Goal: Check status: Check status

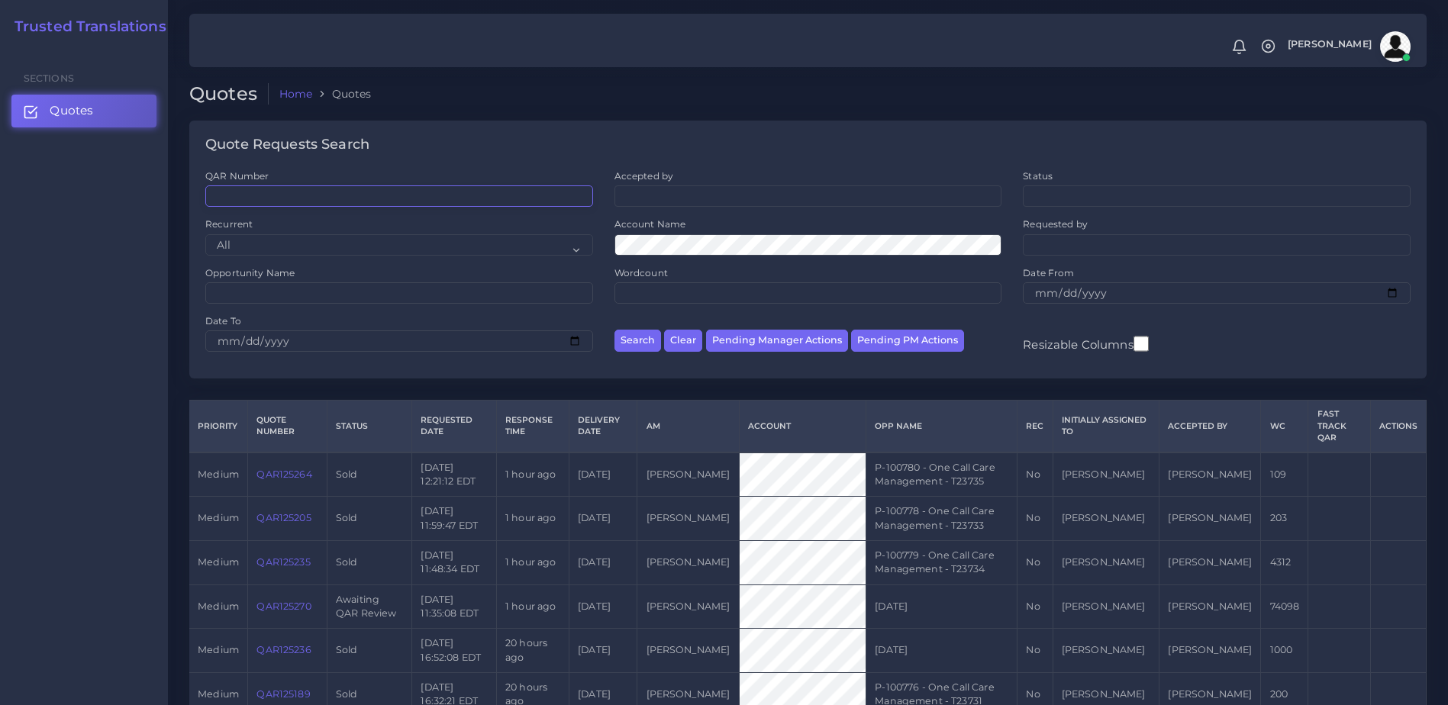
click at [288, 190] on input "QAR Number" at bounding box center [399, 196] width 388 height 21
paste input "QAR124415"
type input "QAR124415"
click at [615, 330] on button "Search" at bounding box center [638, 341] width 47 height 22
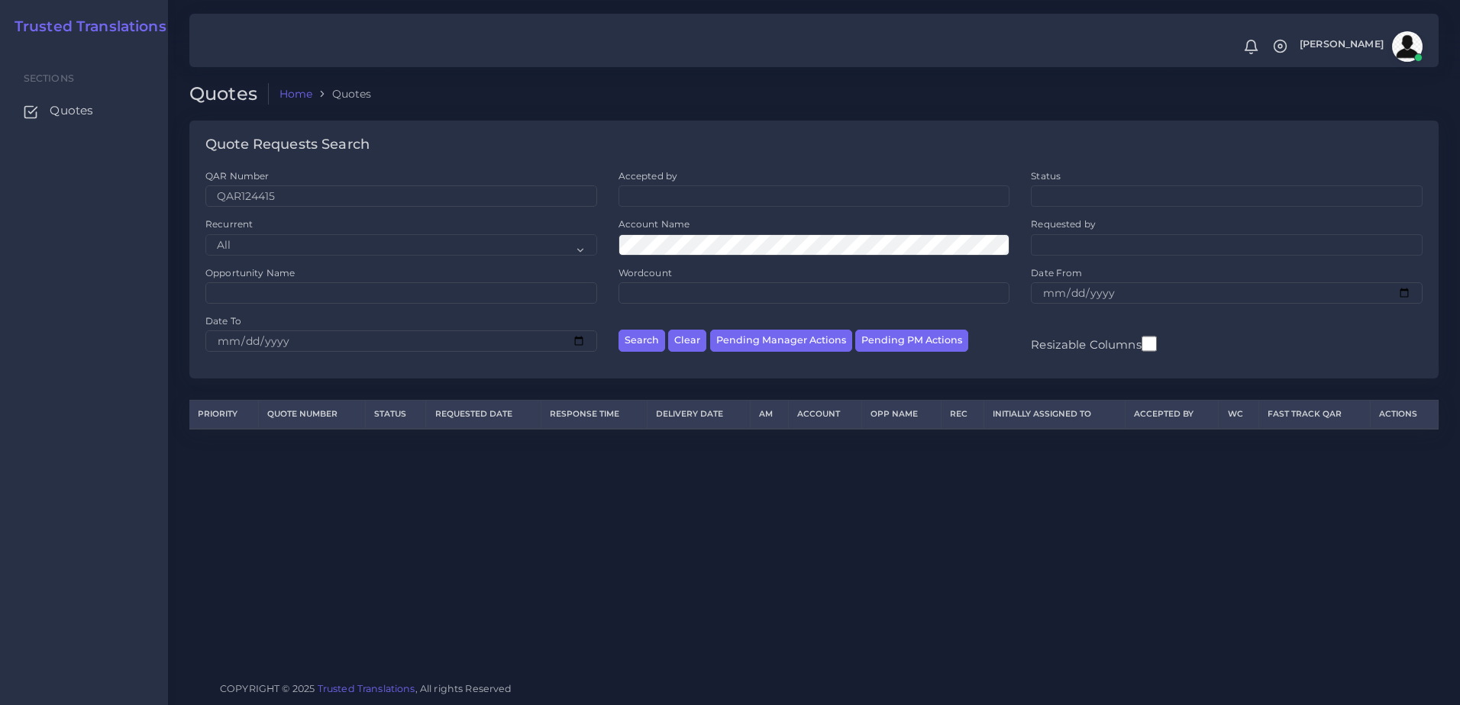
click at [250, 184] on div "QAR Number QAR124415" at bounding box center [401, 187] width 392 height 37
click at [228, 196] on input "QAR124415" at bounding box center [401, 196] width 392 height 21
click at [216, 196] on input "QAR124415" at bounding box center [401, 196] width 392 height 21
drag, startPoint x: 292, startPoint y: 205, endPoint x: 107, endPoint y: 205, distance: 184.8
click at [107, 205] on body "Notifications 0 New Driver Update: Extra Quality renamed to Quality Changed Log…" at bounding box center [730, 352] width 1460 height 705
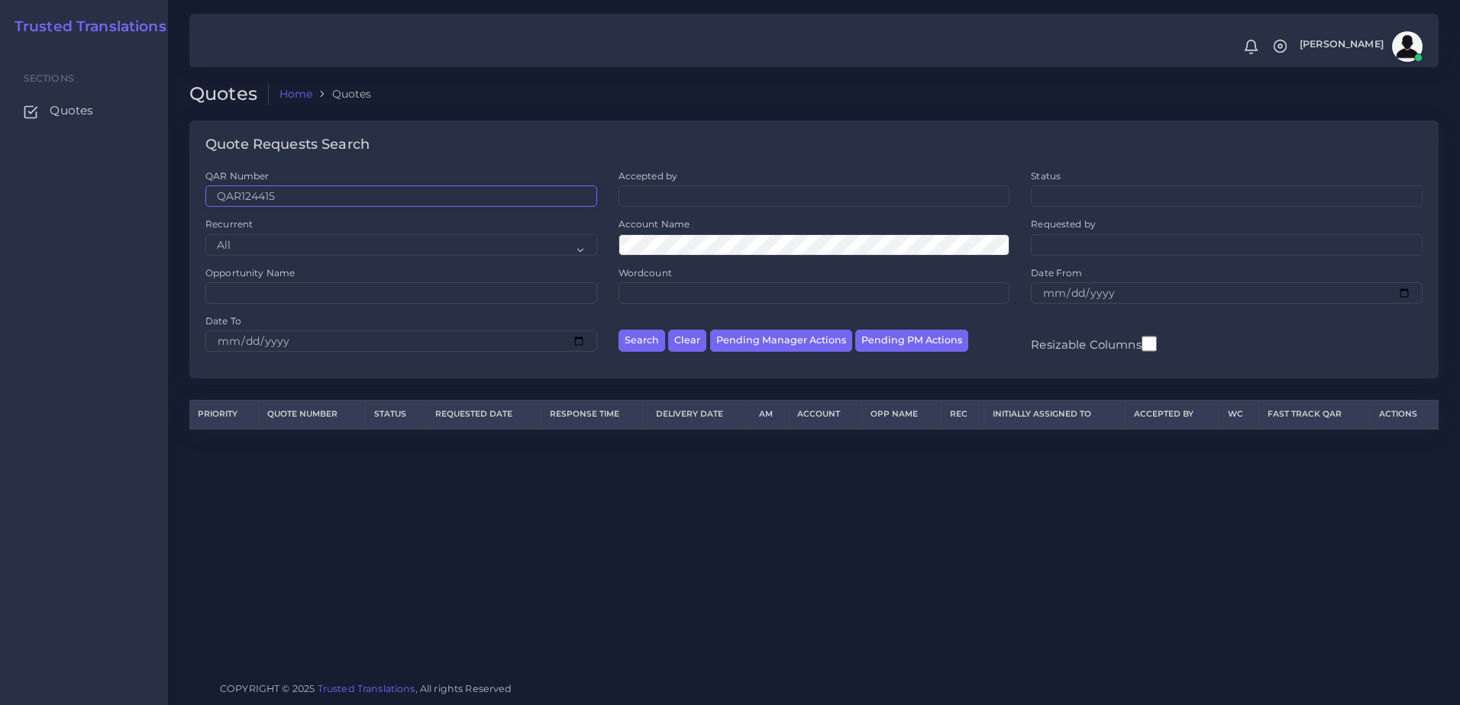
paste input "5270"
type input "QAR125270"
click at [665, 344] on div "Search Clear Pending Manager Actions Pending PM Actions" at bounding box center [814, 339] width 413 height 48
click at [641, 344] on button "Search" at bounding box center [641, 341] width 47 height 22
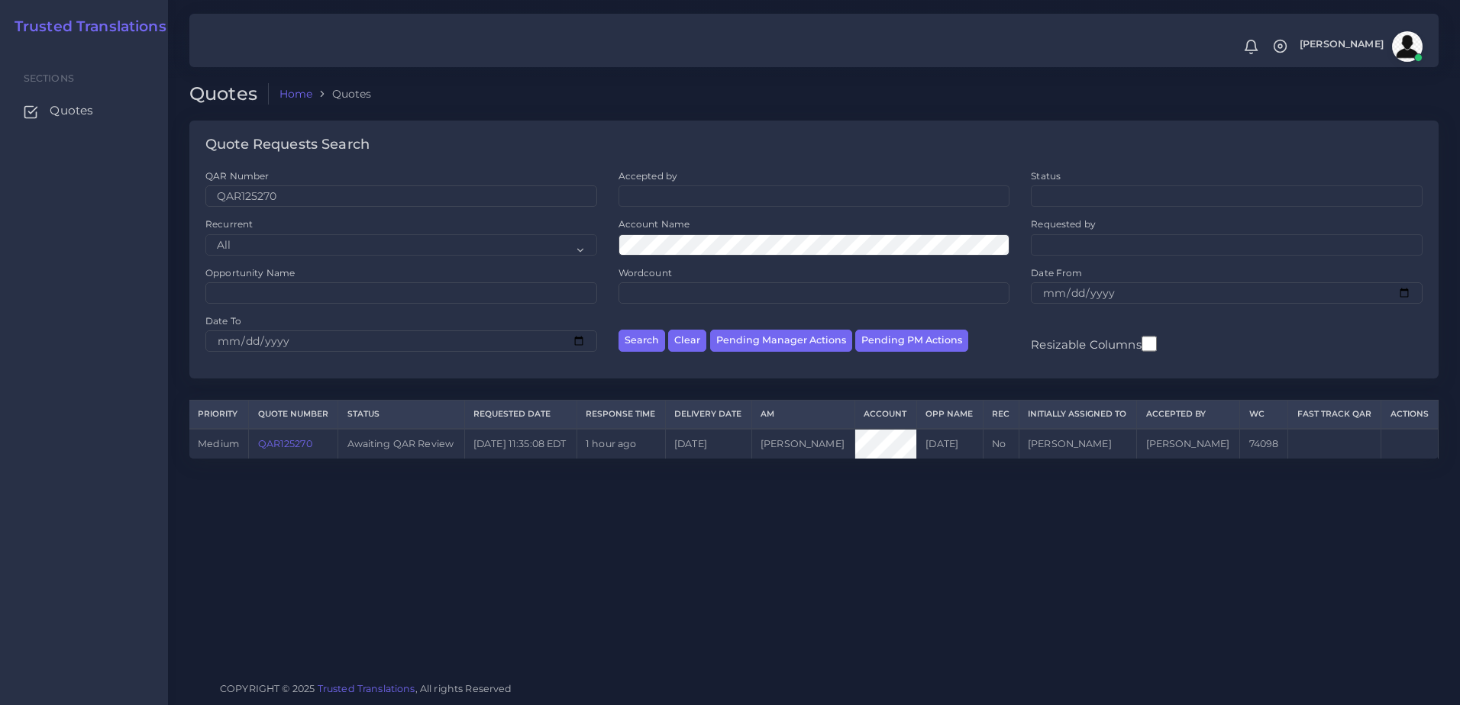
click at [286, 447] on link "QAR125270" at bounding box center [285, 443] width 54 height 11
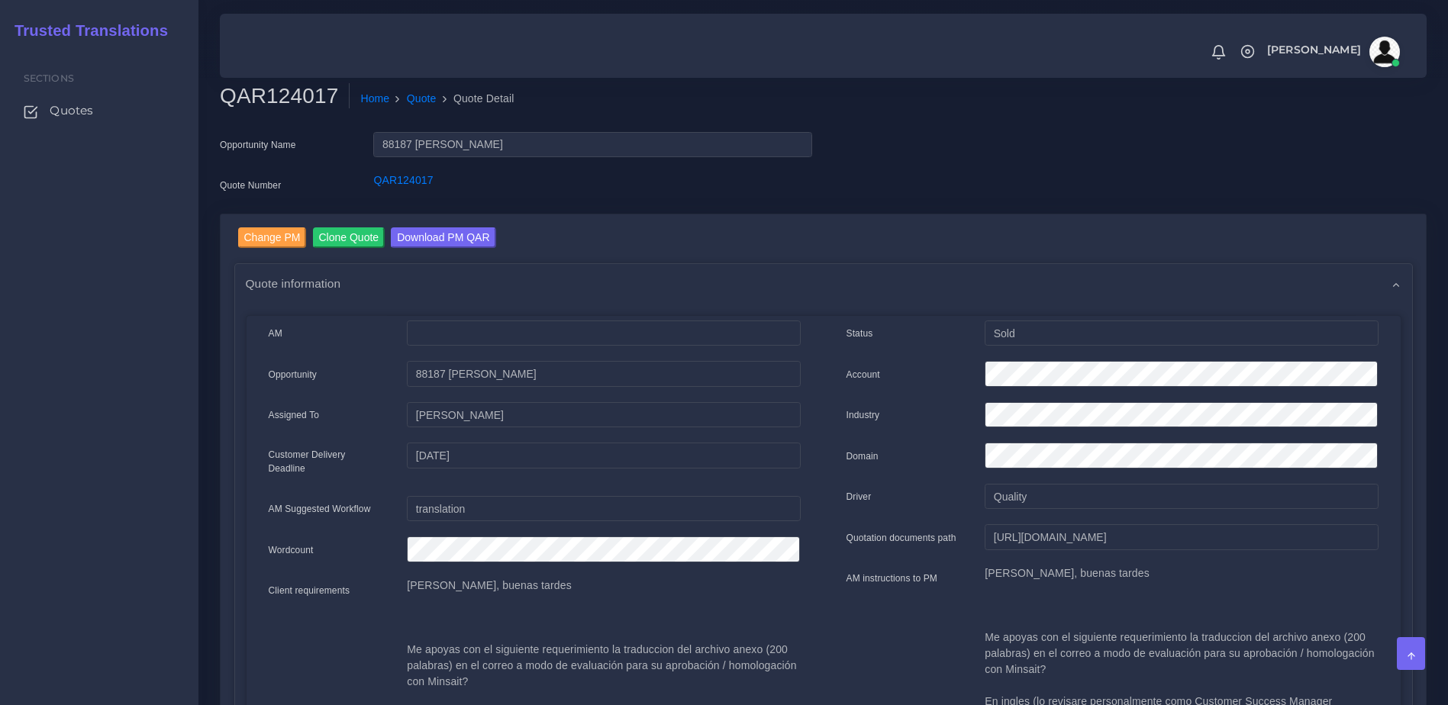
click at [686, 282] on div "Quote information" at bounding box center [823, 283] width 1177 height 39
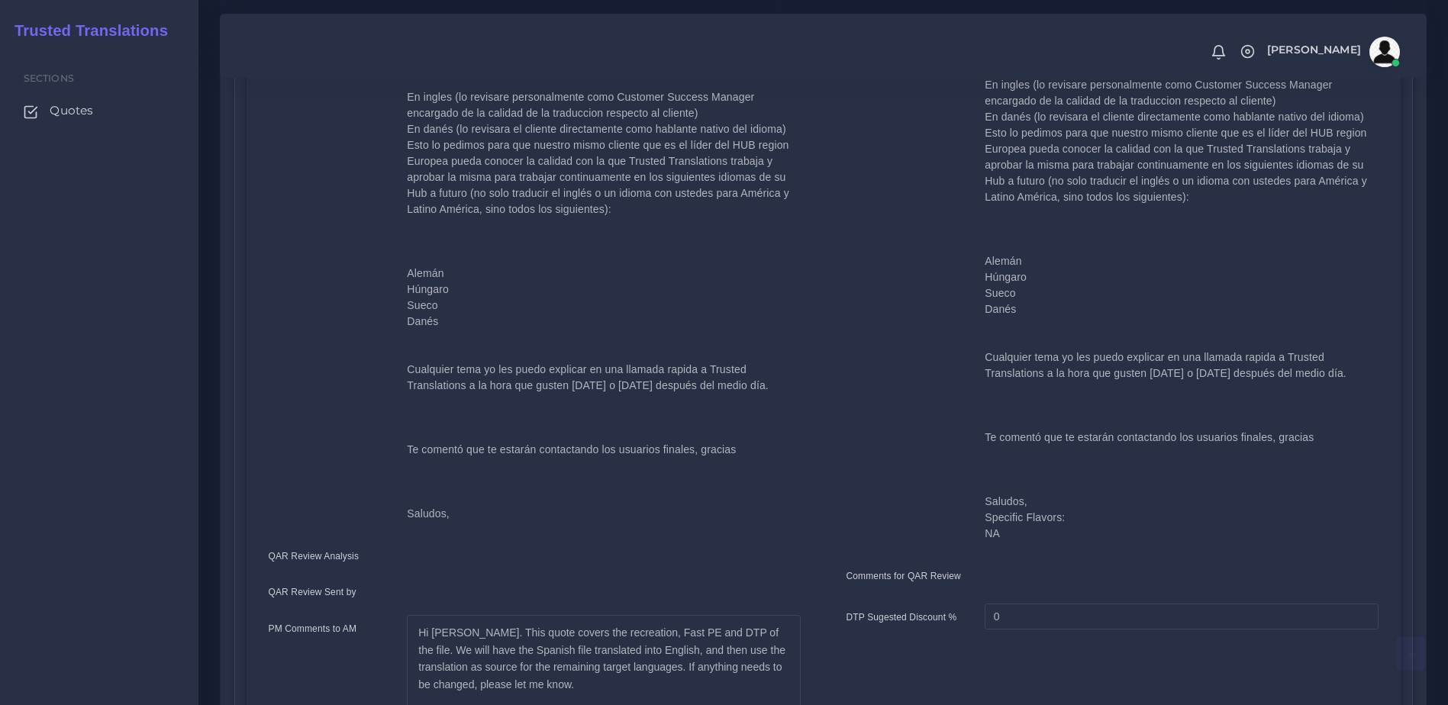
scroll to position [822, 0]
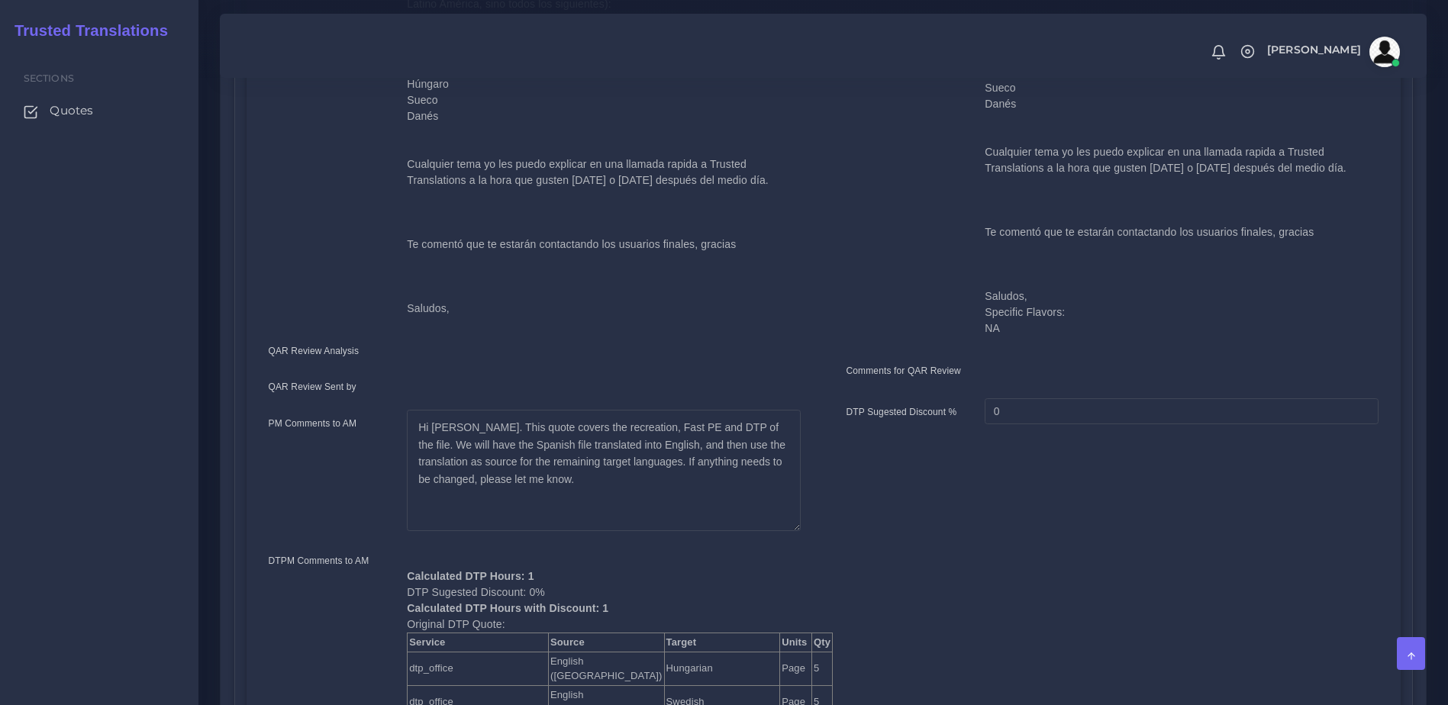
click at [1443, 279] on div "QAR124017 Home Quote Quote Detail Opportunity Name 88187 INDRA Quote Number QAR…" at bounding box center [823, 709] width 1250 height 3062
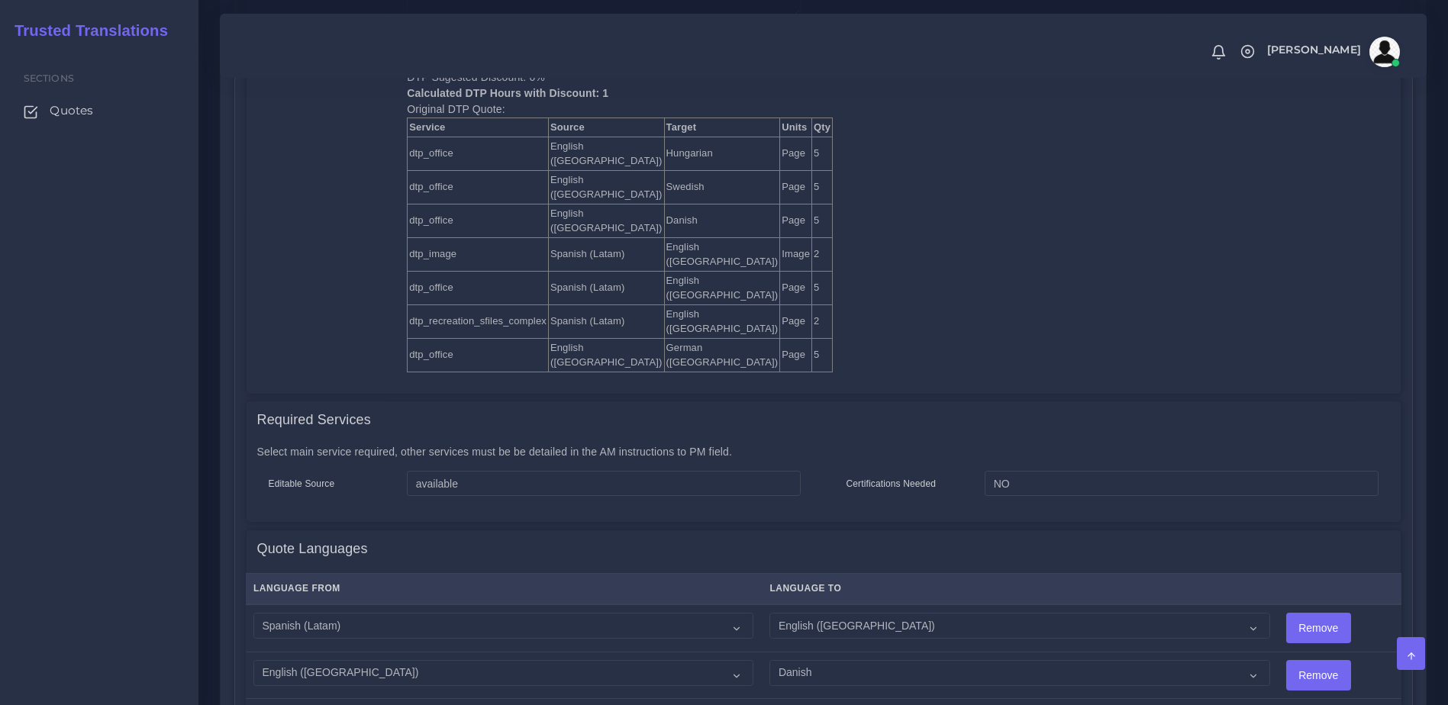
scroll to position [1252, 0]
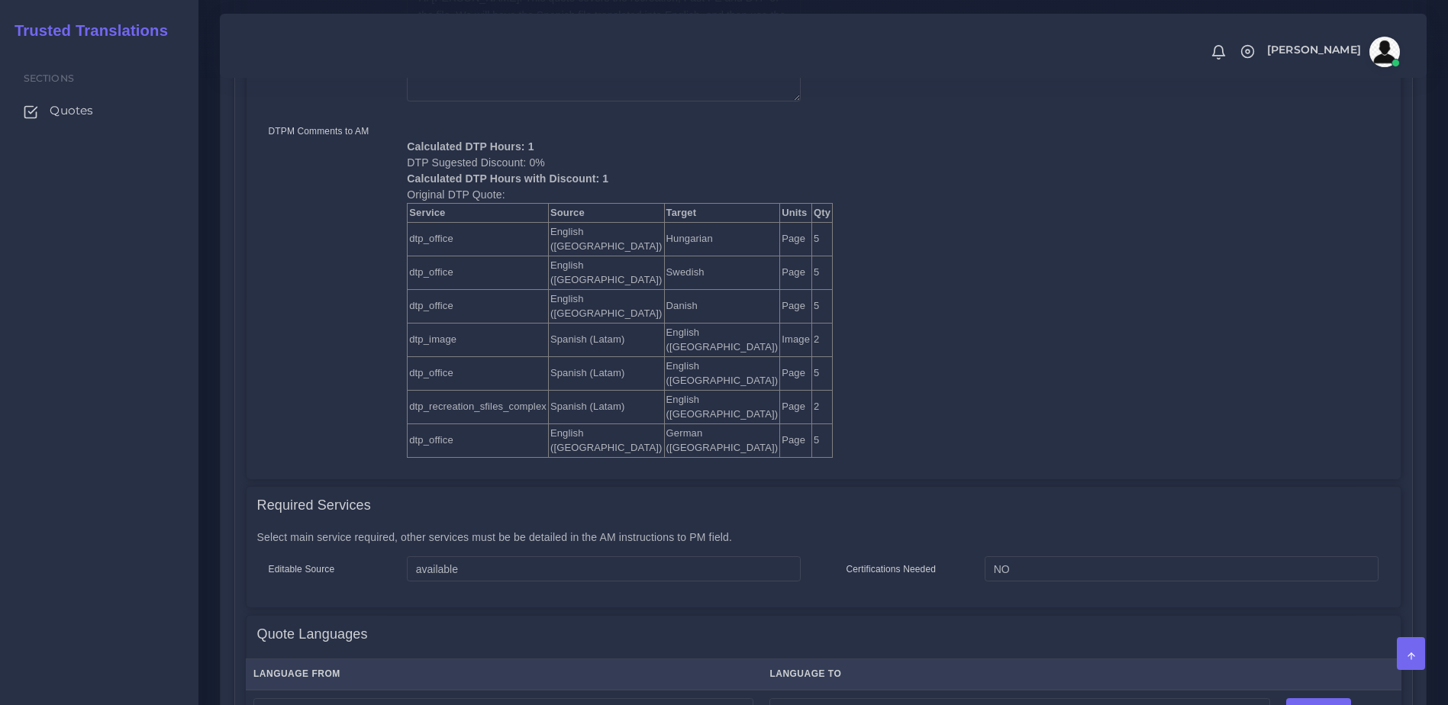
click at [812, 390] on td "2" at bounding box center [822, 407] width 21 height 34
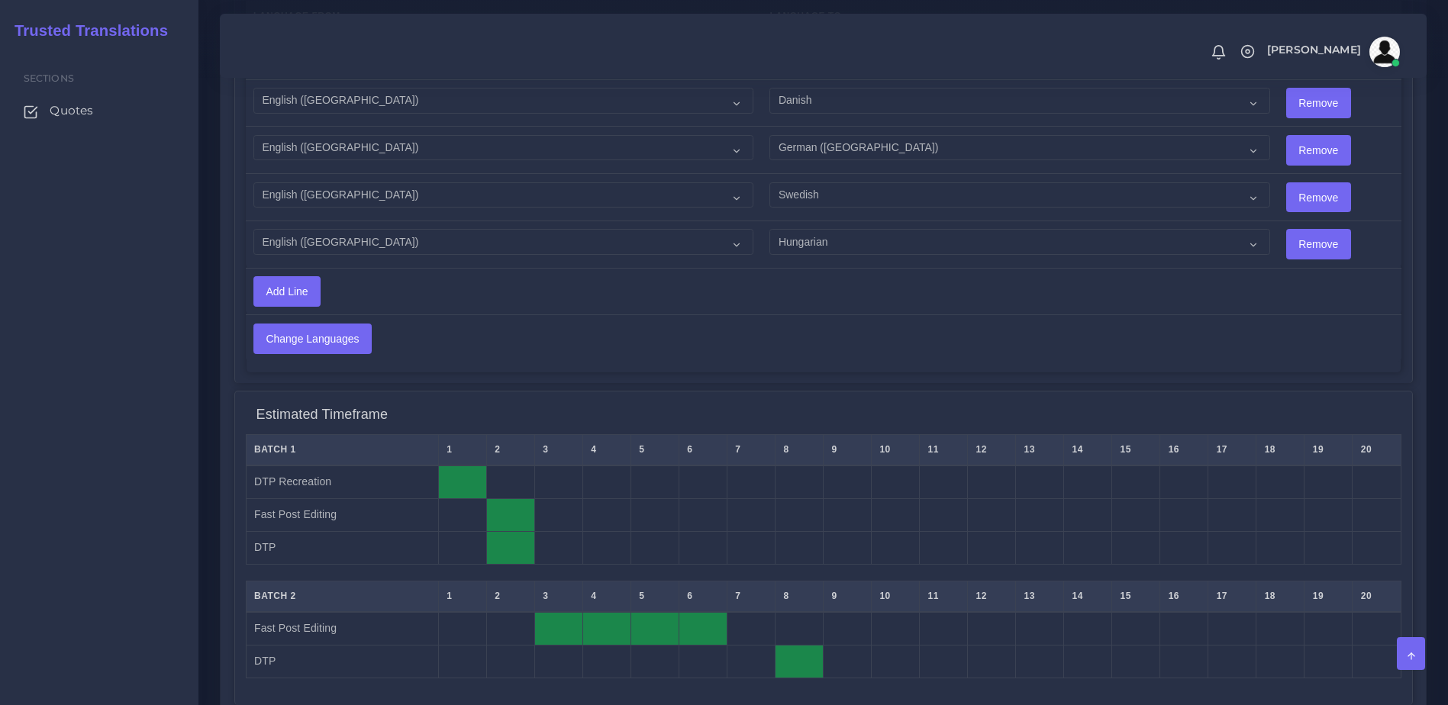
scroll to position [2288, 0]
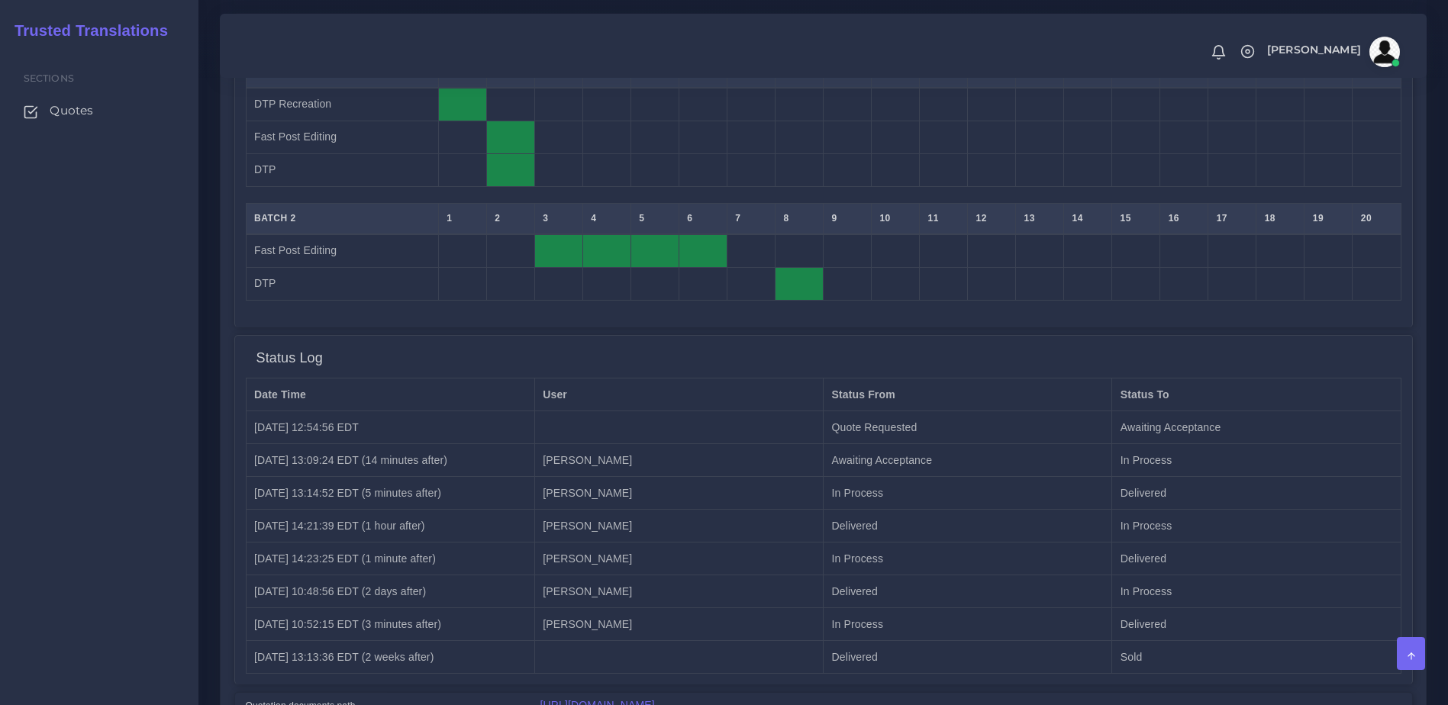
click at [655, 699] on link "https://workdrive.zoho.com/fgoh3e43b1a1fe2124b65bedd7c3c51a0e040/teams/fgoh3e43…" at bounding box center [598, 705] width 115 height 12
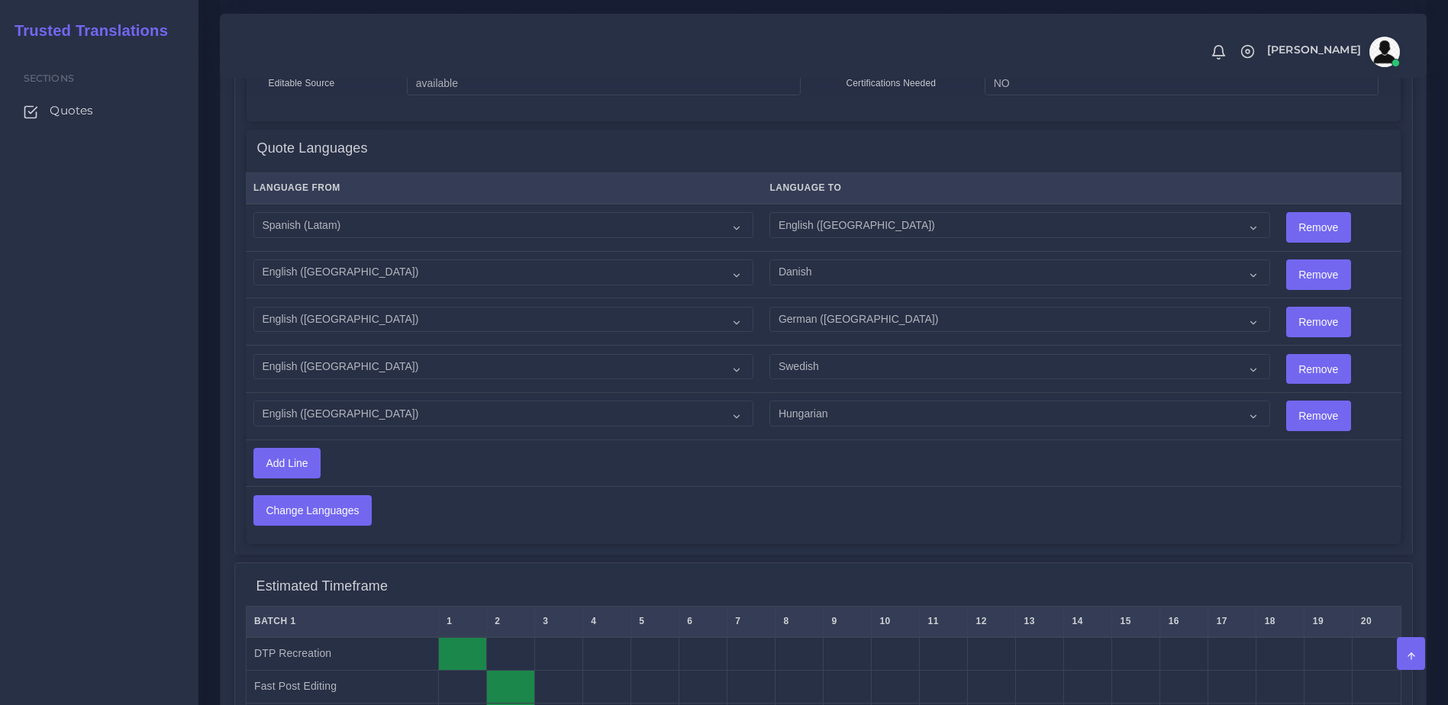
scroll to position [1705, 0]
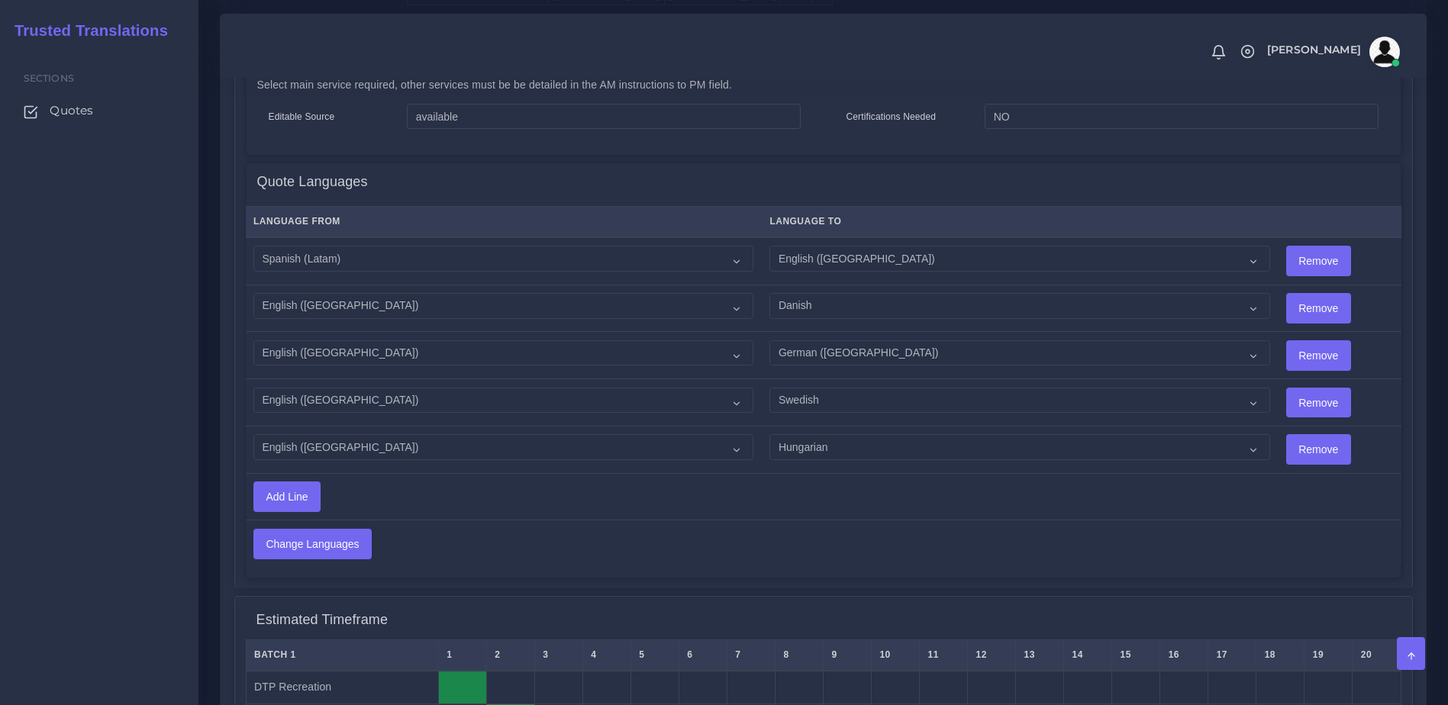
click at [1089, 473] on td at bounding box center [1129, 496] width 182 height 47
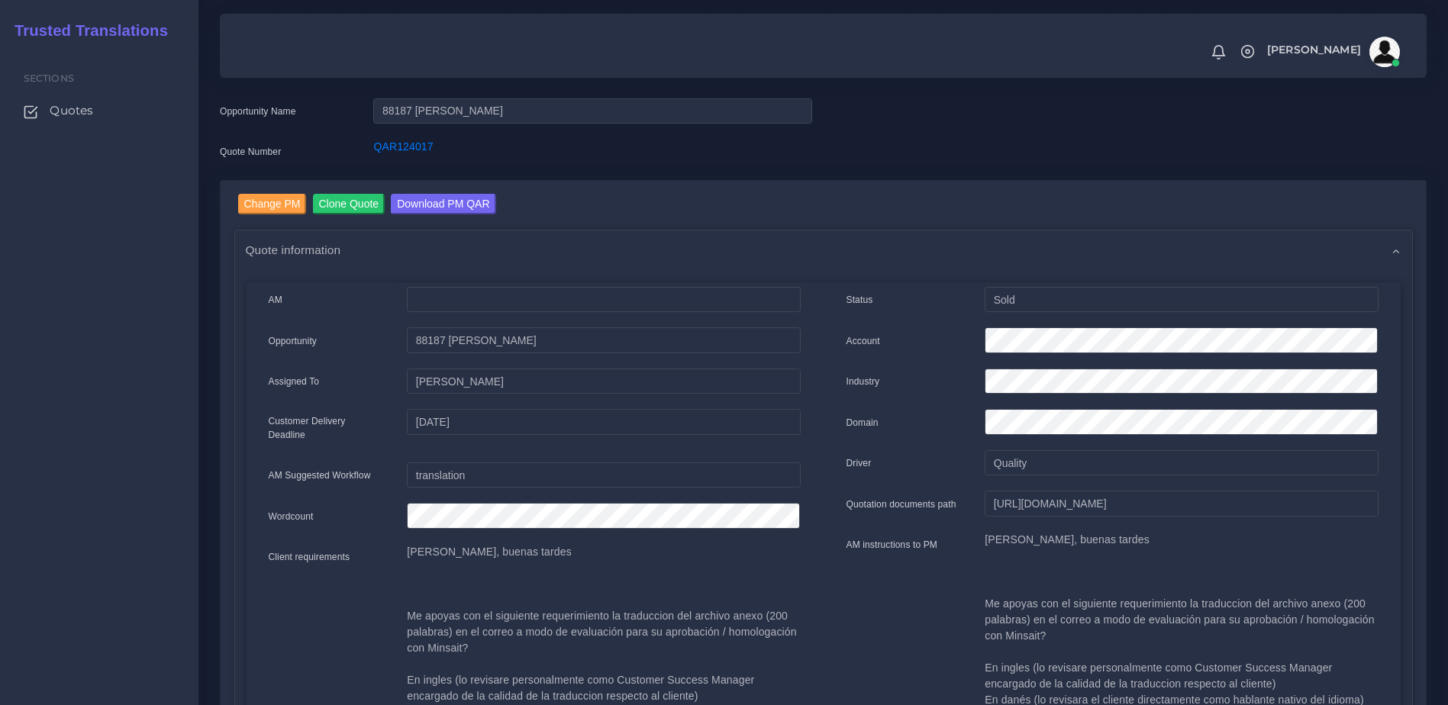
scroll to position [17, 0]
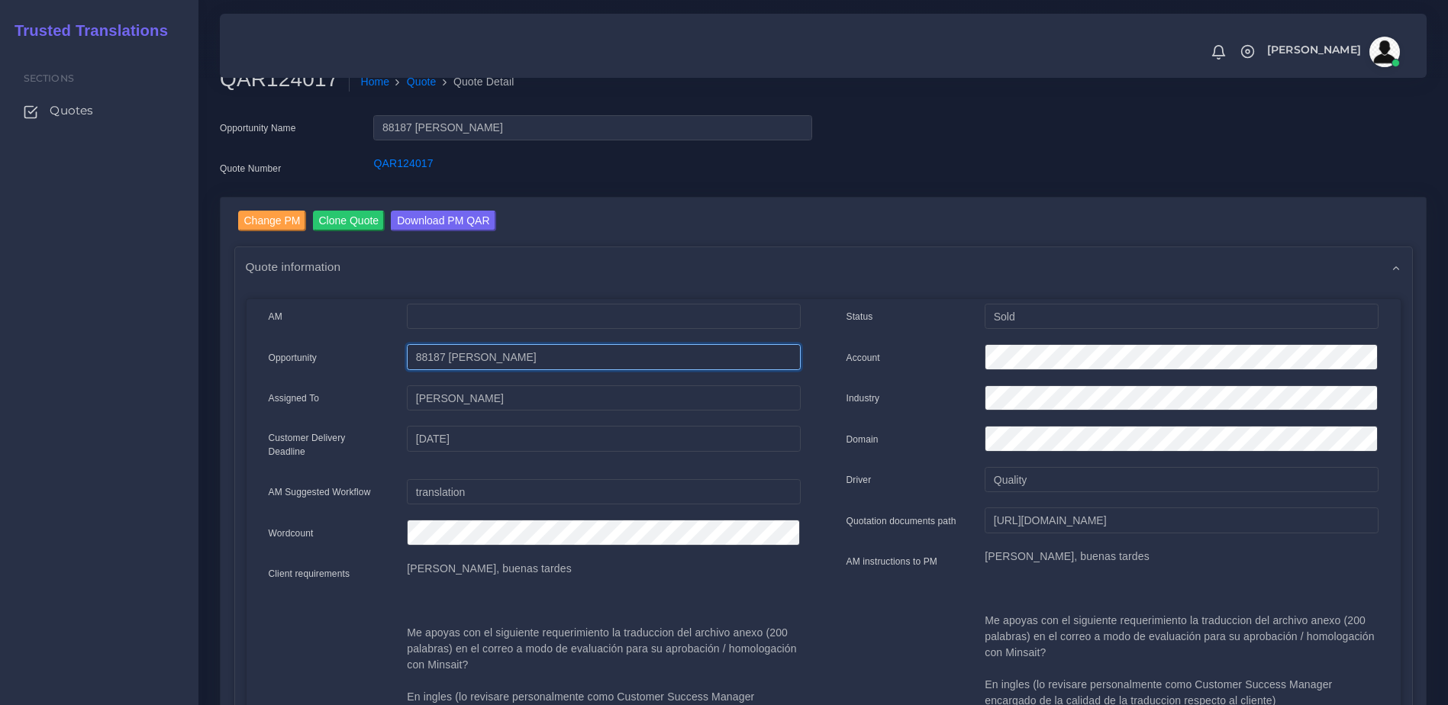
drag, startPoint x: 495, startPoint y: 362, endPoint x: 447, endPoint y: 361, distance: 47.3
click at [447, 361] on input "88187 INDRA" at bounding box center [603, 357] width 393 height 26
drag, startPoint x: 1176, startPoint y: 195, endPoint x: 1385, endPoint y: 225, distance: 210.5
click at [1176, 195] on div "Opportunity Name 88187 INDRA Quote Number QAR124017" at bounding box center [823, 156] width 1230 height 82
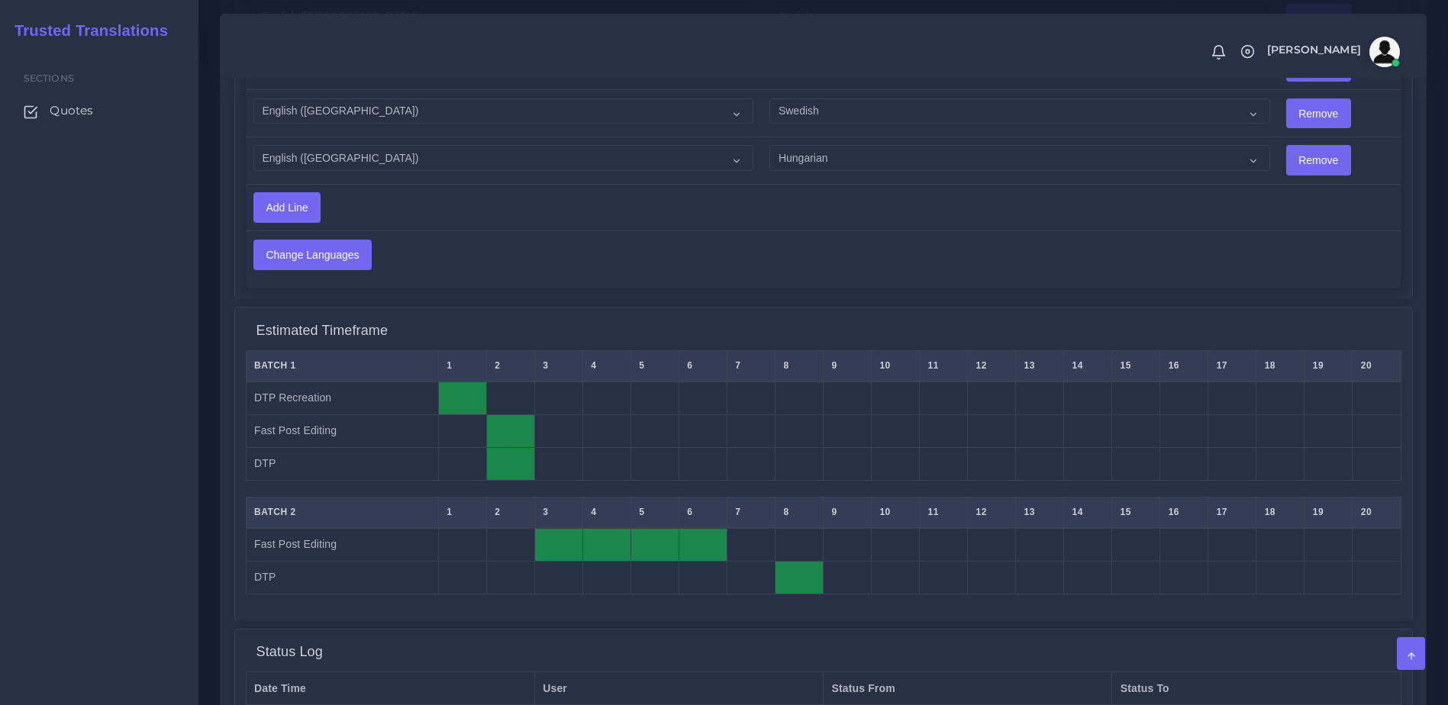
scroll to position [1998, 0]
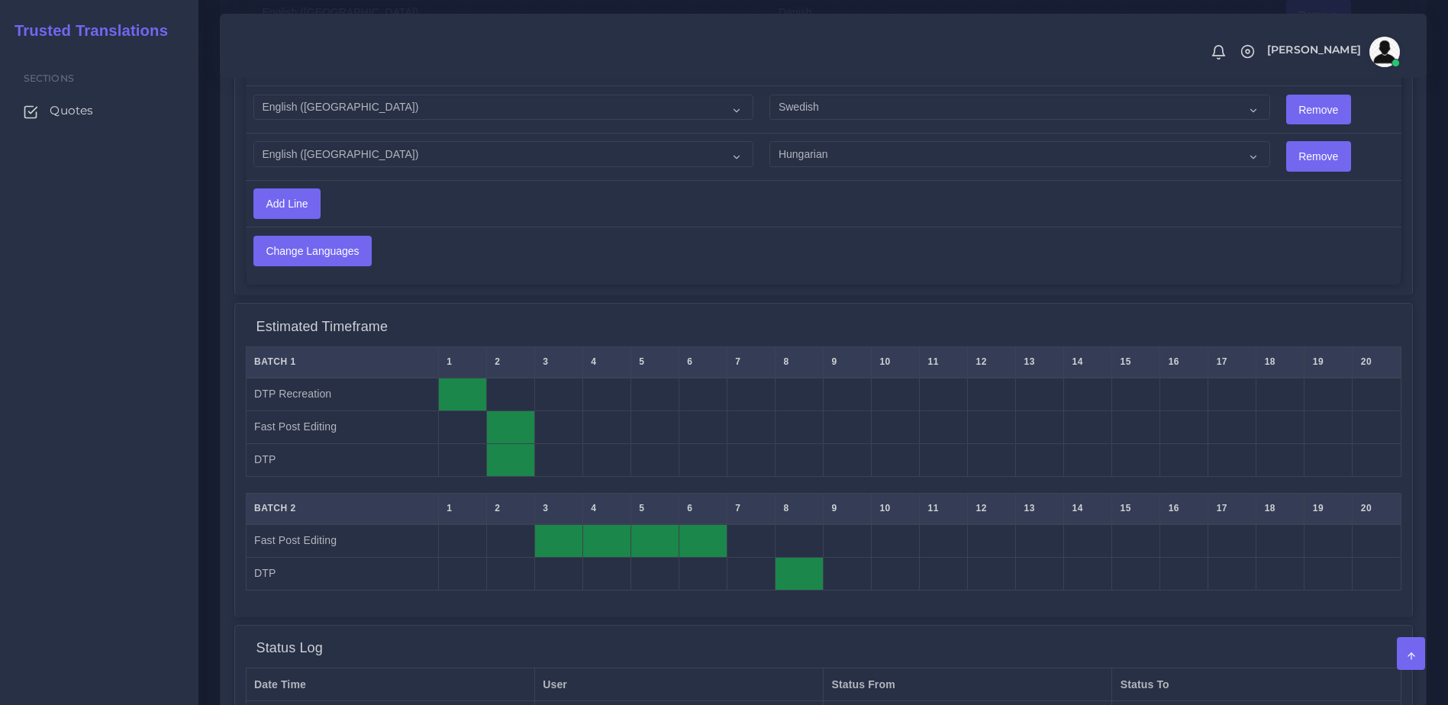
click at [1074, 630] on div "Status Log" at bounding box center [824, 649] width 1156 height 38
click at [1111, 702] on td "Quote Requested" at bounding box center [968, 718] width 289 height 33
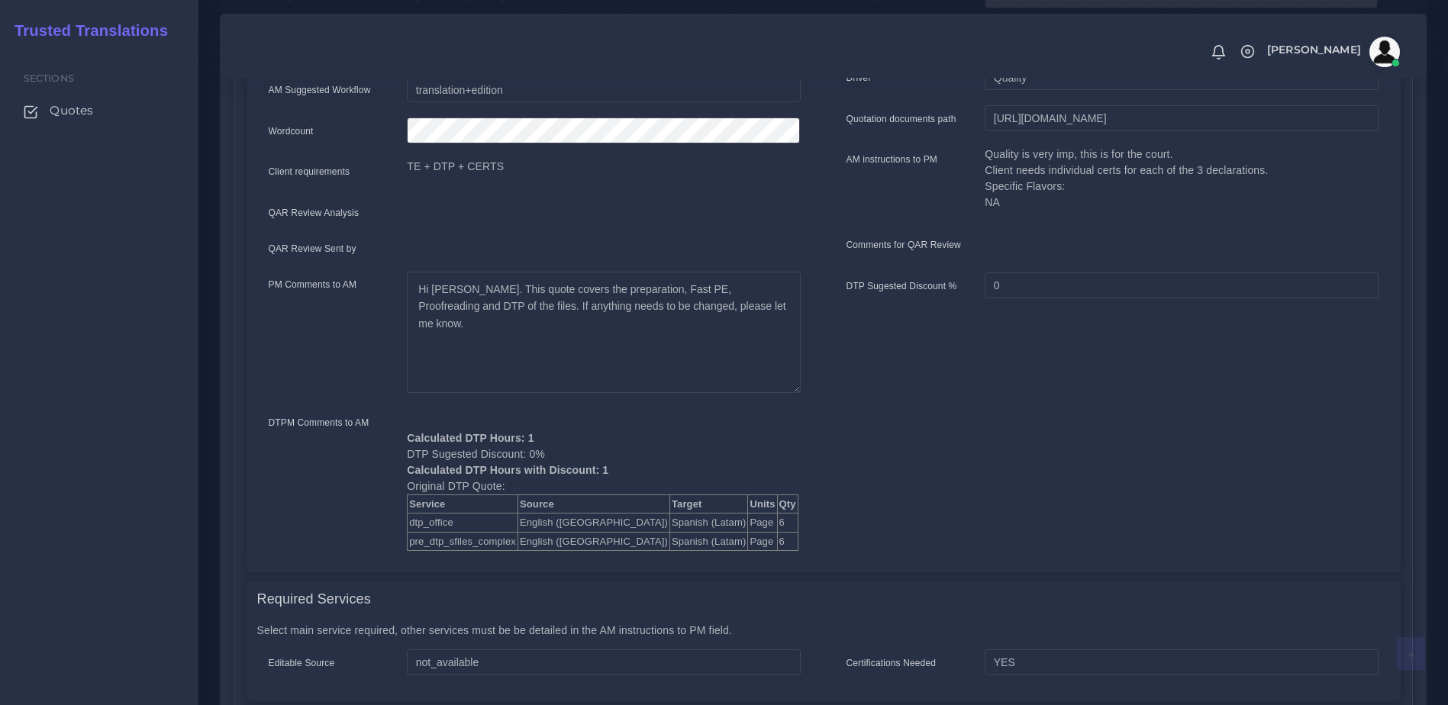
scroll to position [473, 0]
